Goal: Task Accomplishment & Management: Complete application form

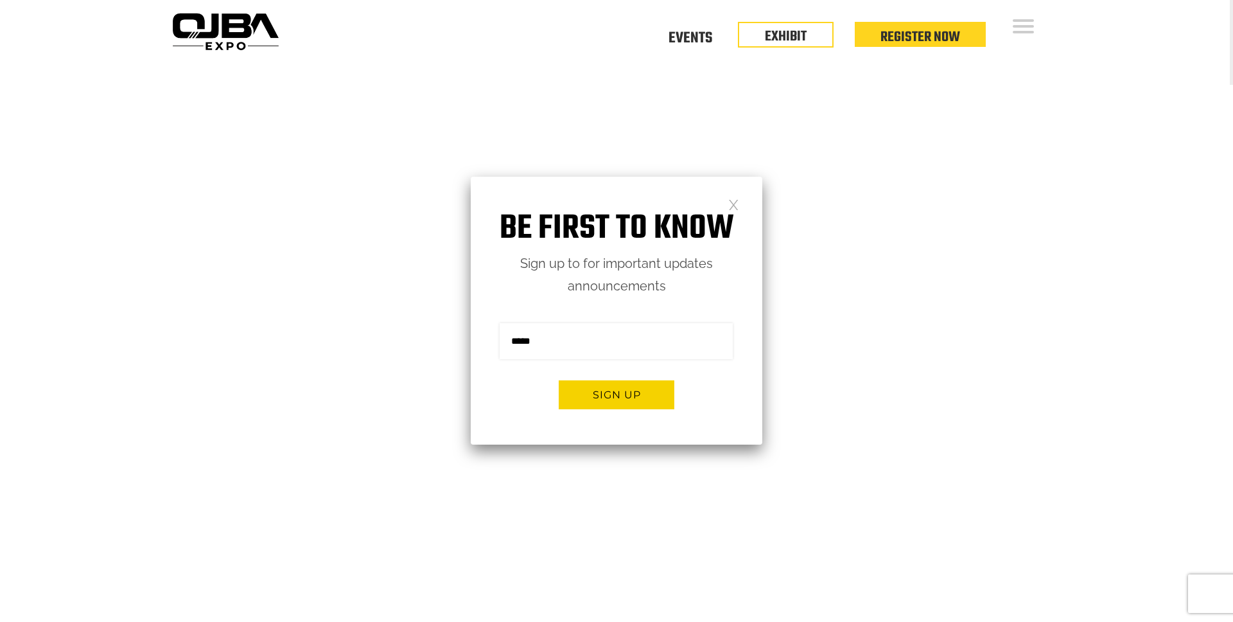
click at [736, 205] on link at bounding box center [733, 203] width 11 height 11
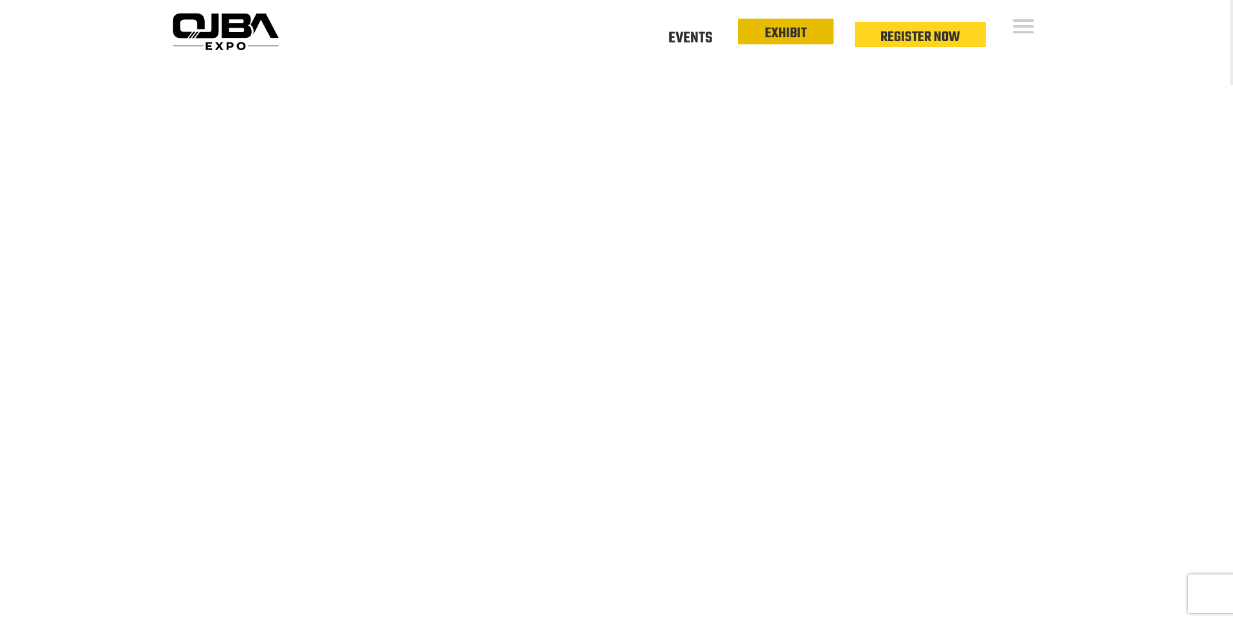
click at [785, 34] on link "EXHIBIT" at bounding box center [786, 33] width 42 height 22
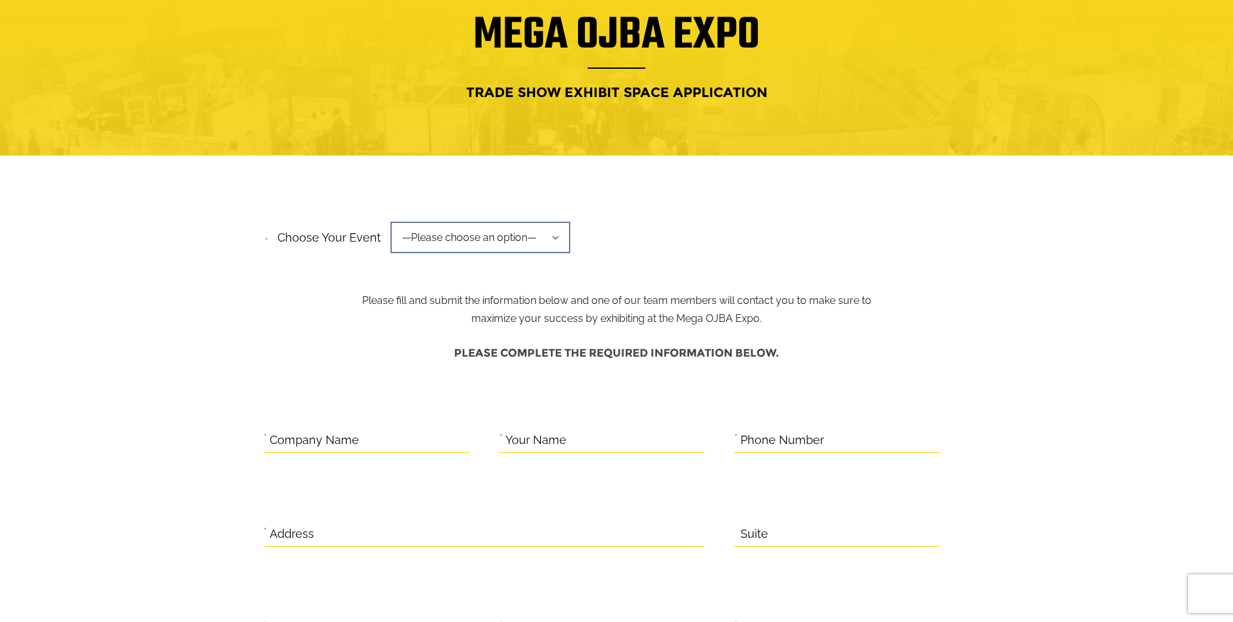
scroll to position [116, 0]
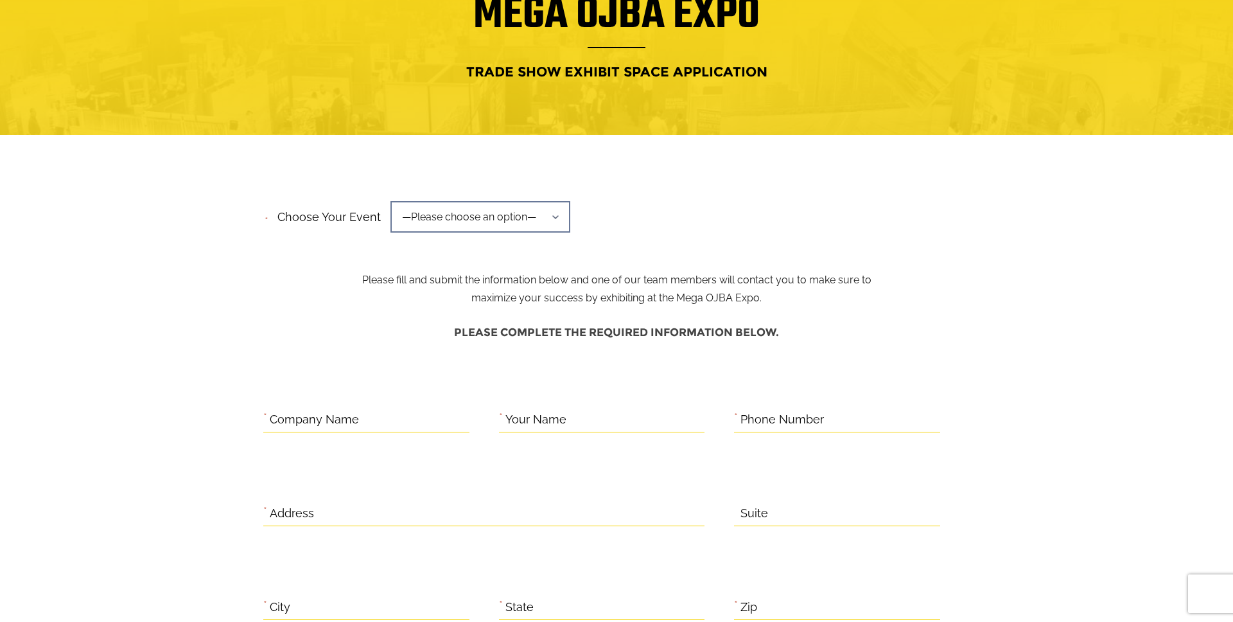
click at [485, 209] on span "—Please choose an option—" at bounding box center [480, 216] width 180 height 31
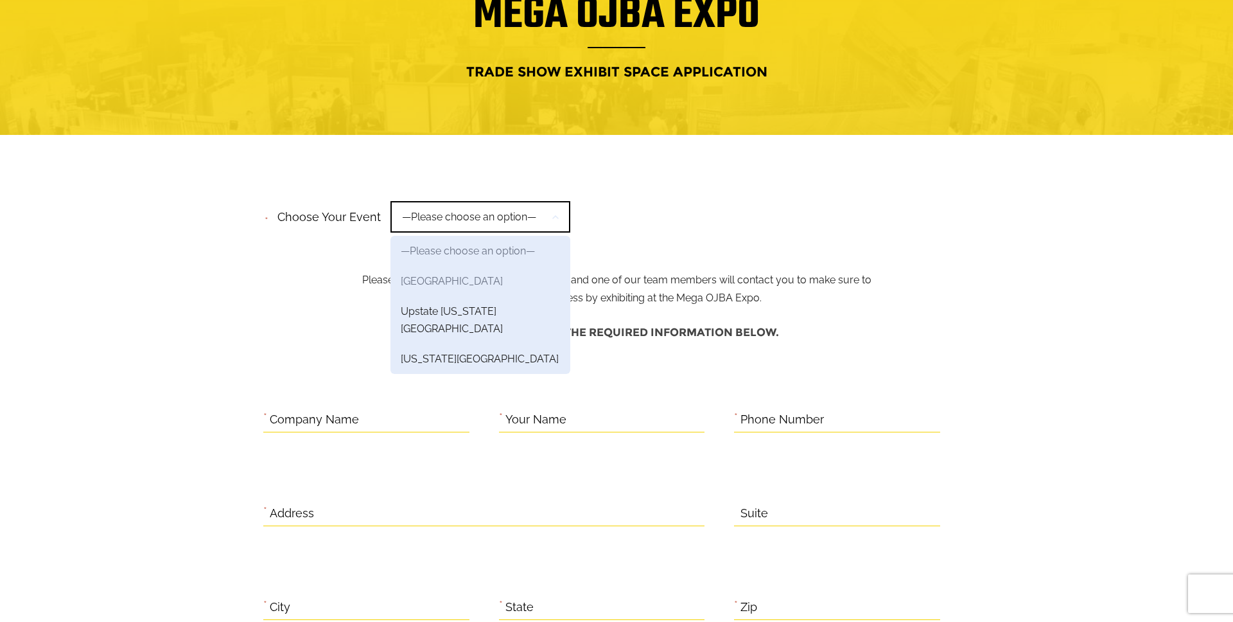
click at [471, 284] on link "Mid-Atlantic Region" at bounding box center [480, 281] width 180 height 30
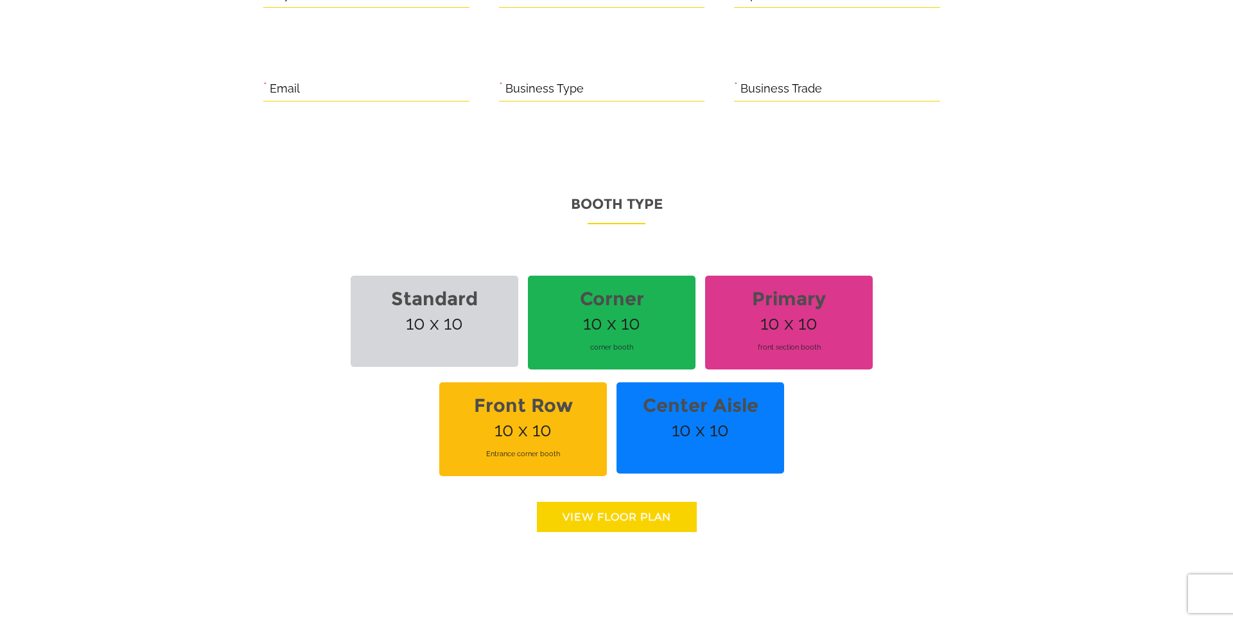
scroll to position [743, 0]
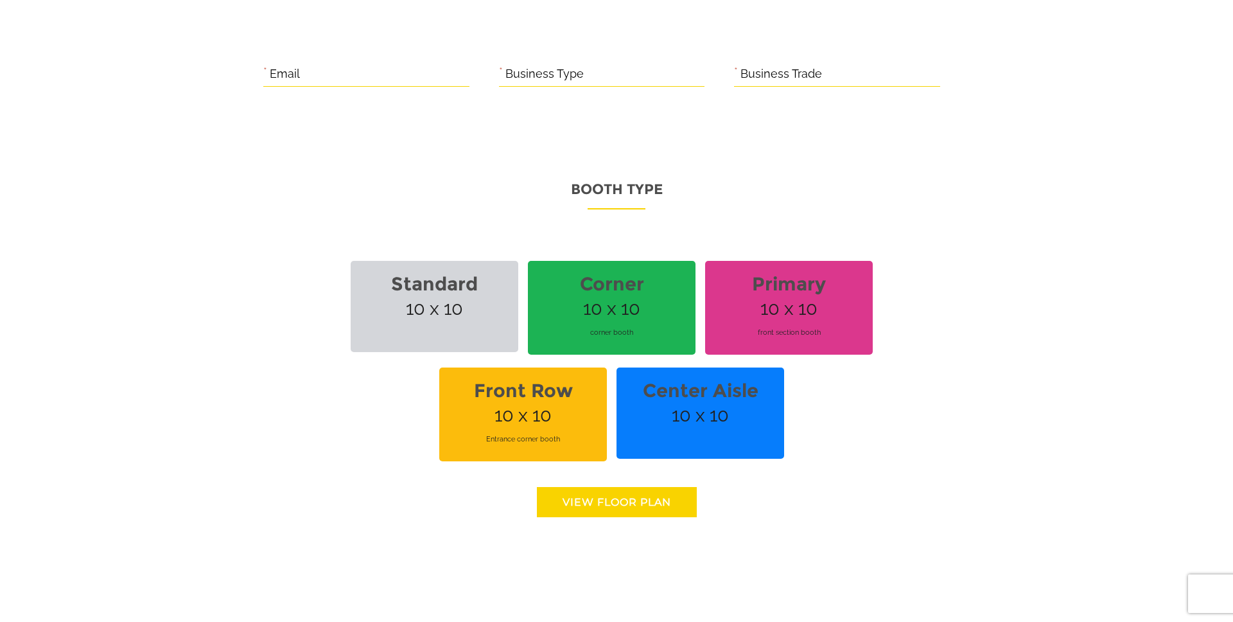
click at [575, 505] on link "View floor Plan" at bounding box center [617, 502] width 160 height 30
